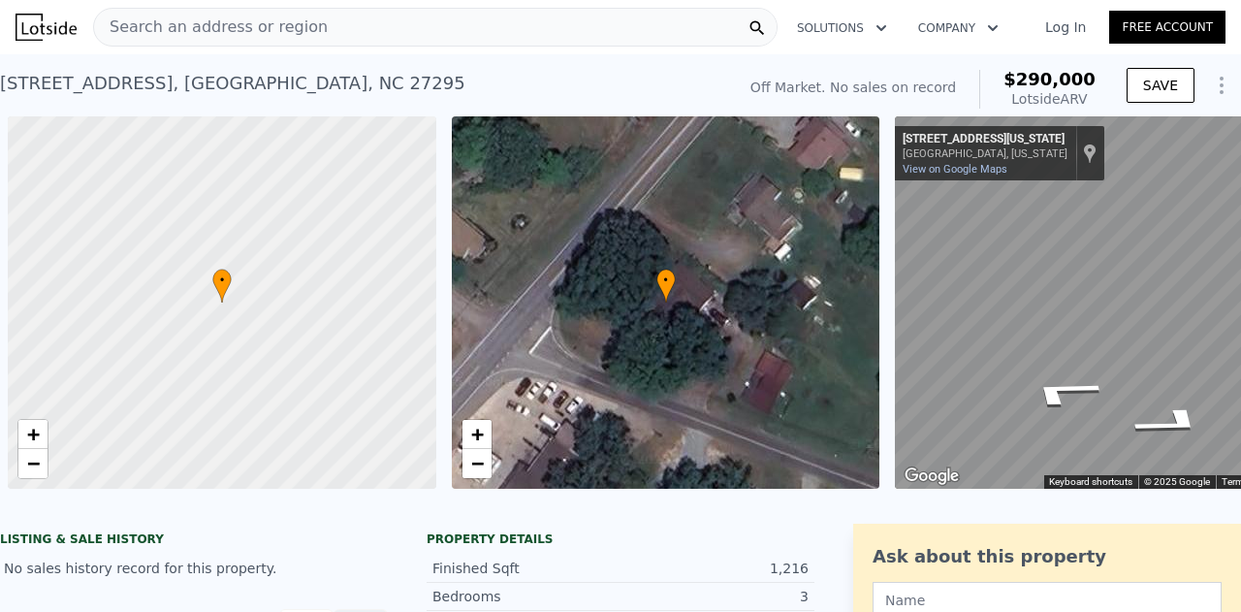
scroll to position [0, 112]
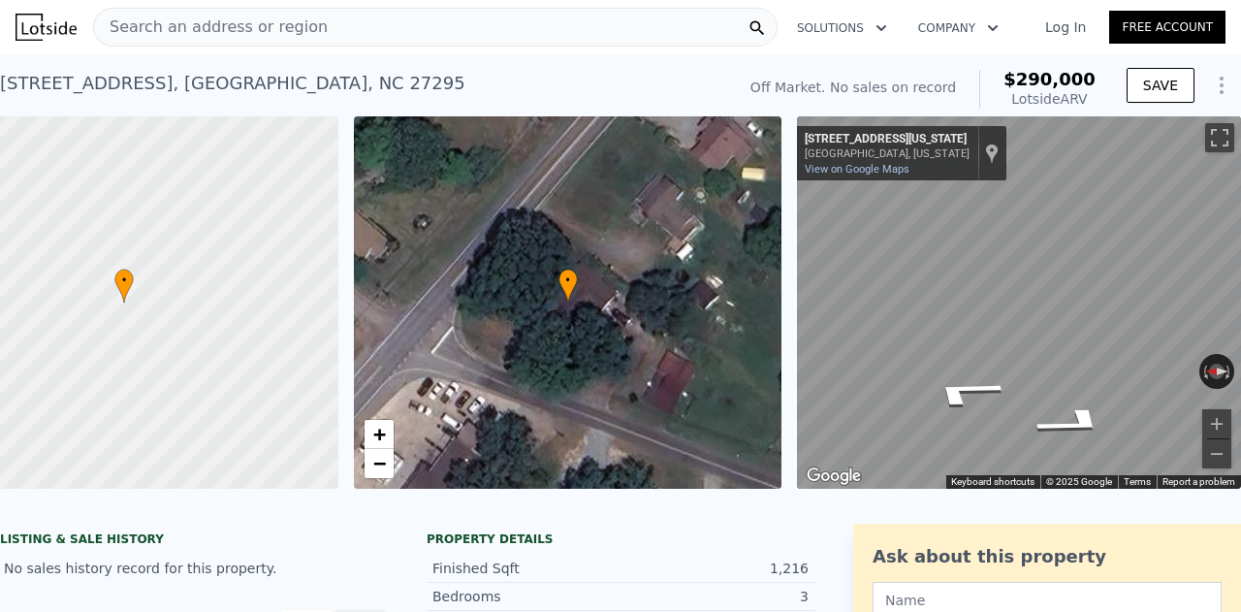
click at [219, 12] on div "Search an address or region" at bounding box center [211, 27] width 234 height 37
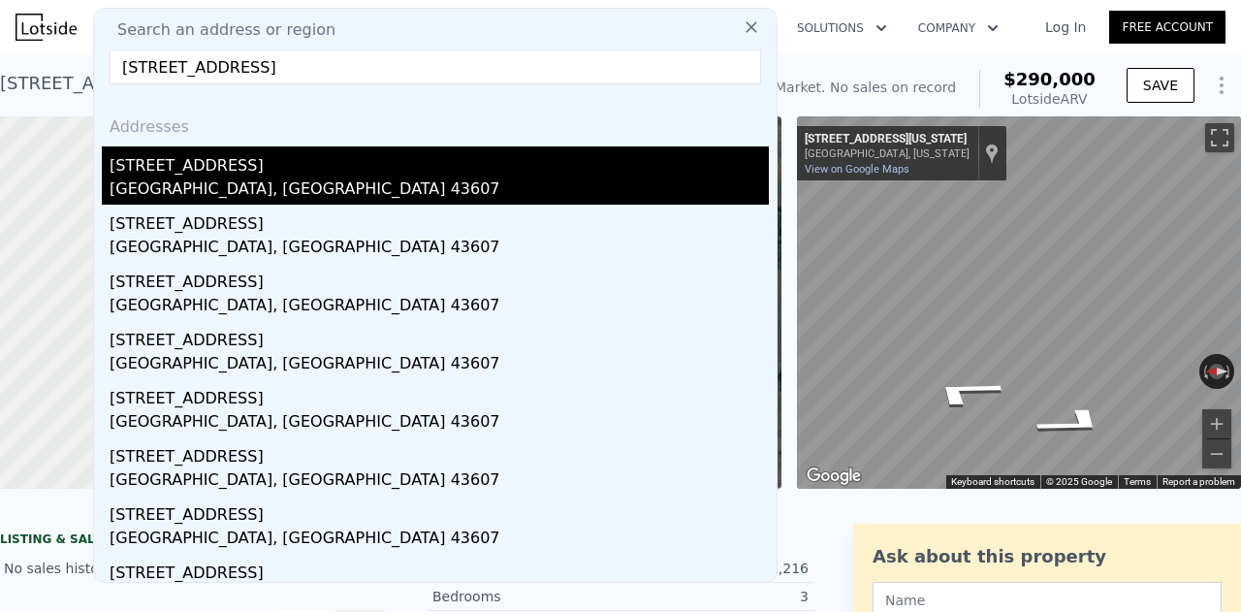
type input "[STREET_ADDRESS]"
click at [211, 171] on div "[STREET_ADDRESS]" at bounding box center [439, 161] width 659 height 31
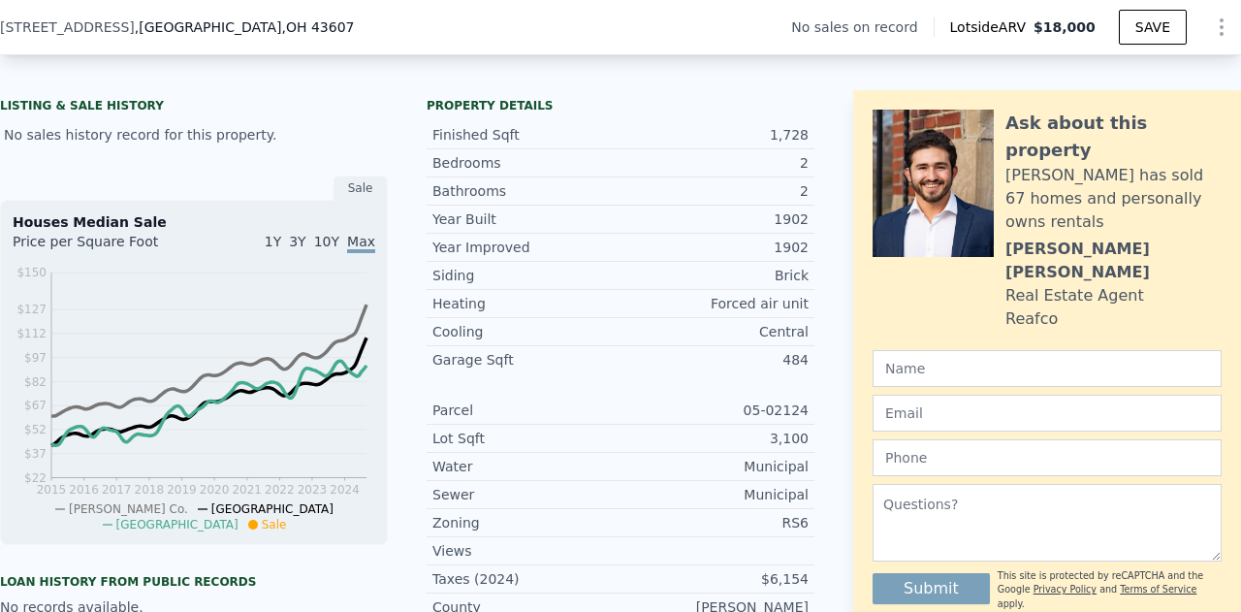
scroll to position [132, 0]
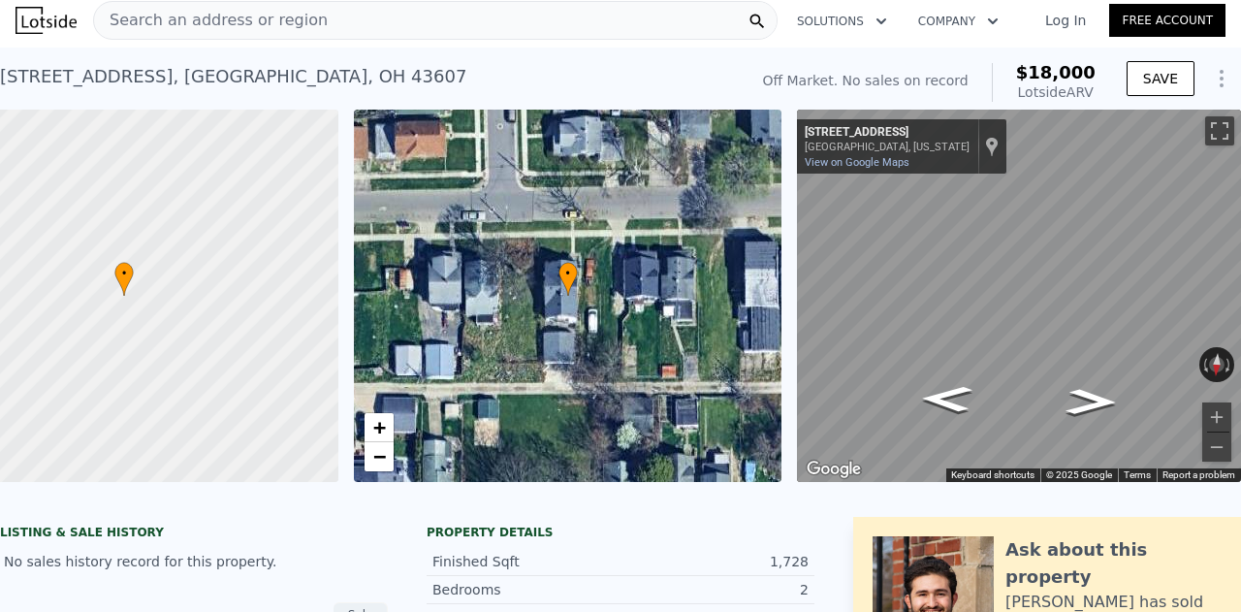
click at [209, 28] on span "Search an address or region" at bounding box center [211, 20] width 234 height 23
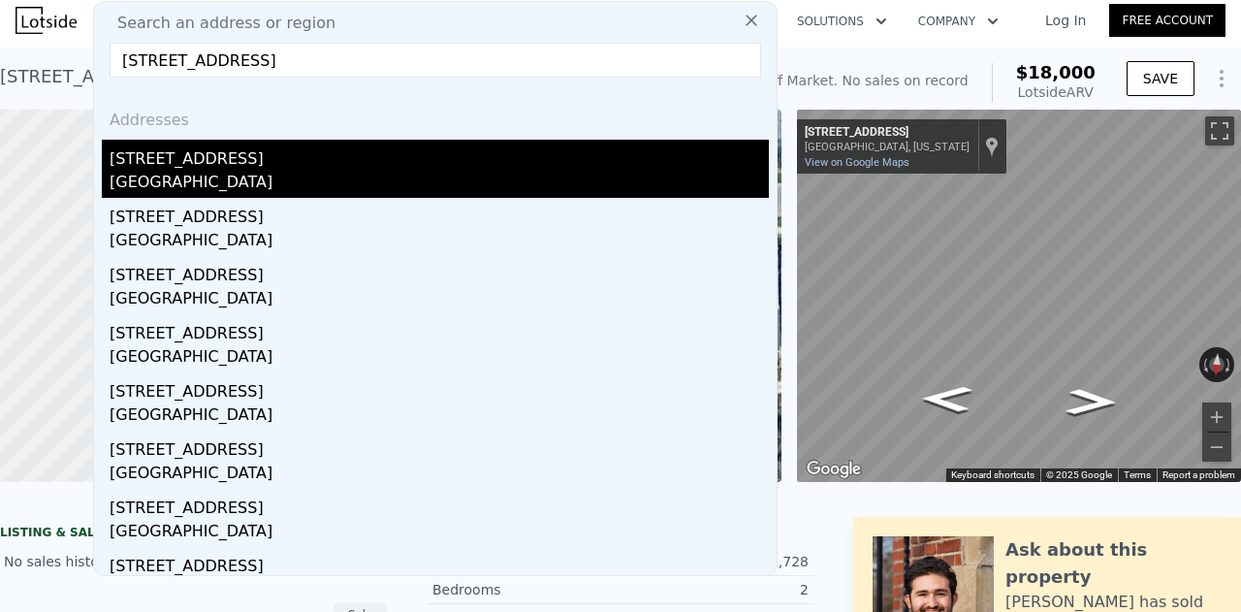
type input "[STREET_ADDRESS]"
click at [297, 176] on div "[GEOGRAPHIC_DATA]" at bounding box center [439, 184] width 659 height 27
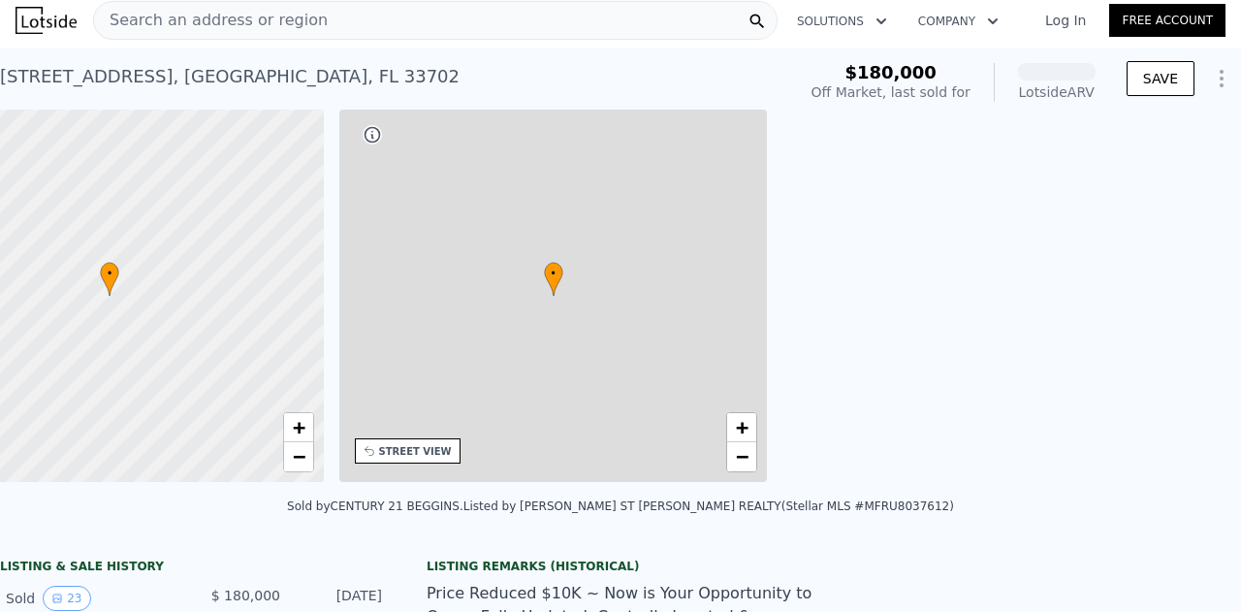
scroll to position [0, 451]
